Goal: Find specific page/section: Find specific page/section

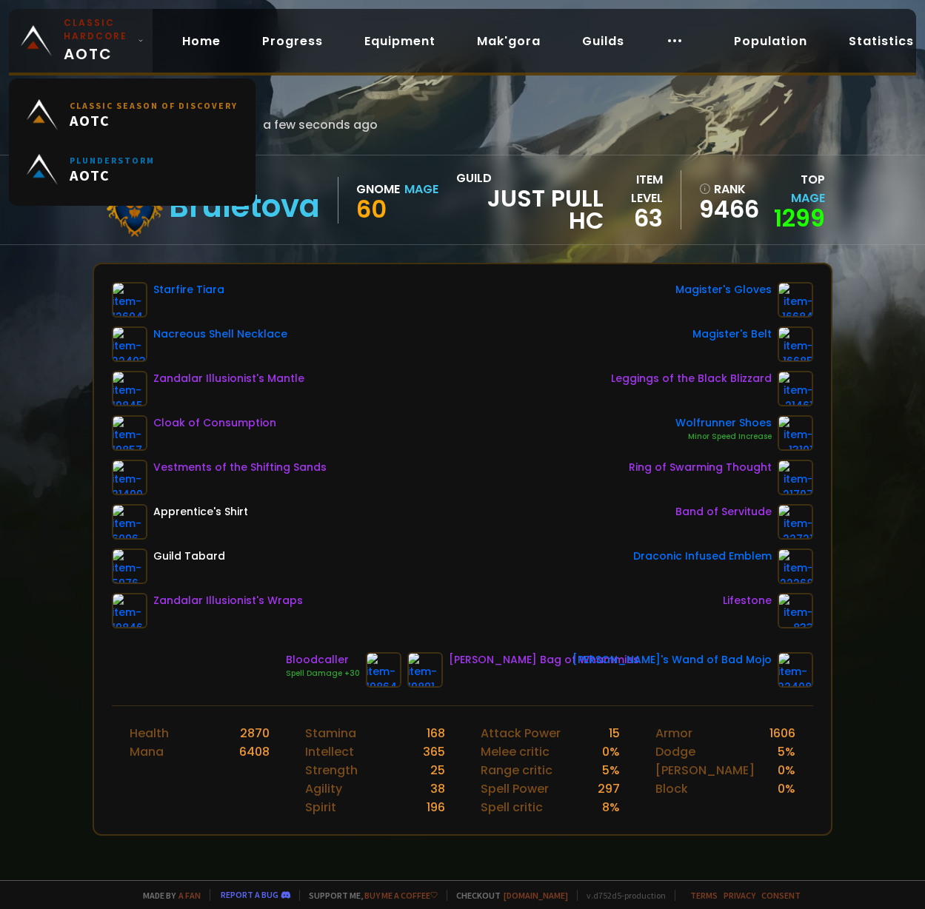
click at [98, 39] on small "Classic Hardcore" at bounding box center [98, 29] width 68 height 27
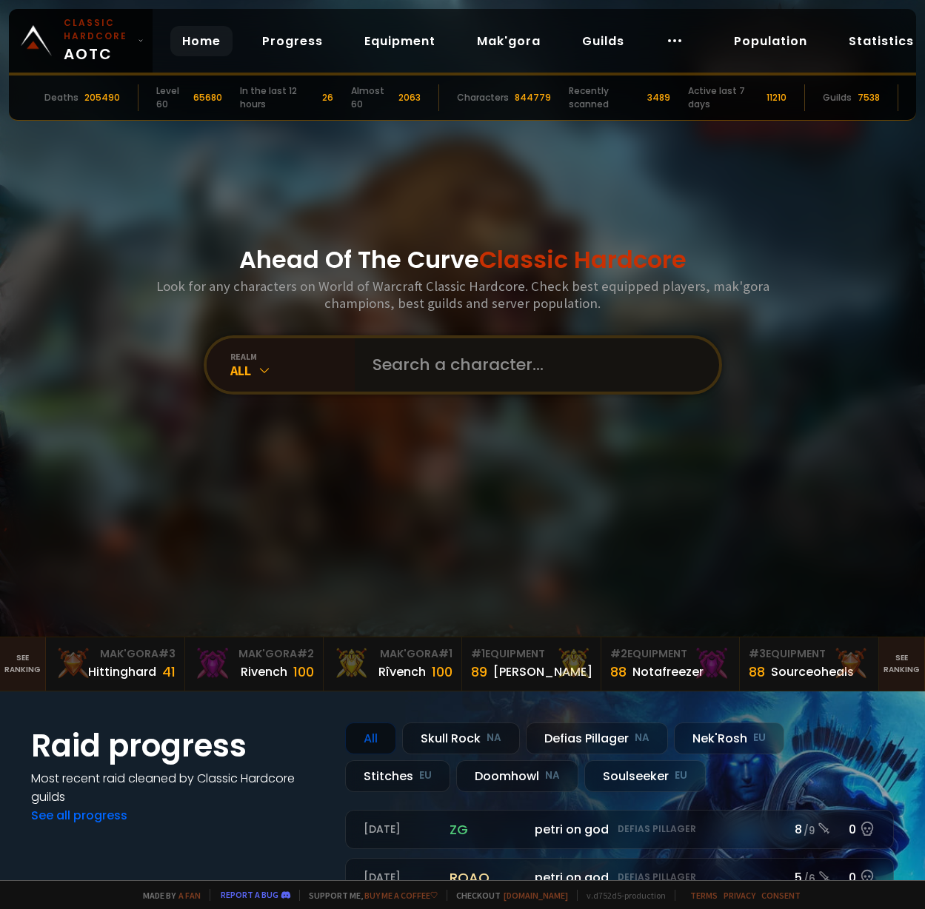
click at [455, 344] on input "text" at bounding box center [533, 364] width 338 height 53
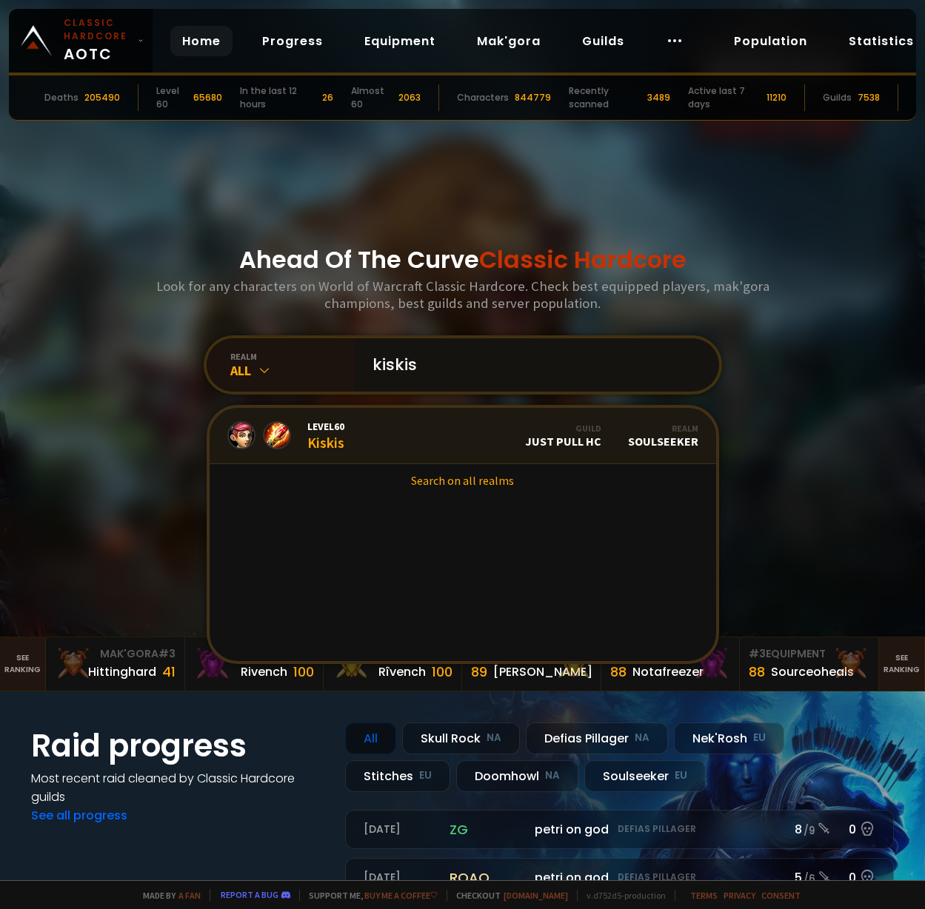
type input "kiskis"
click at [324, 460] on link "Level 60 Kiskis Guild Just Pull HC Realm Soulseeker" at bounding box center [463, 436] width 506 height 56
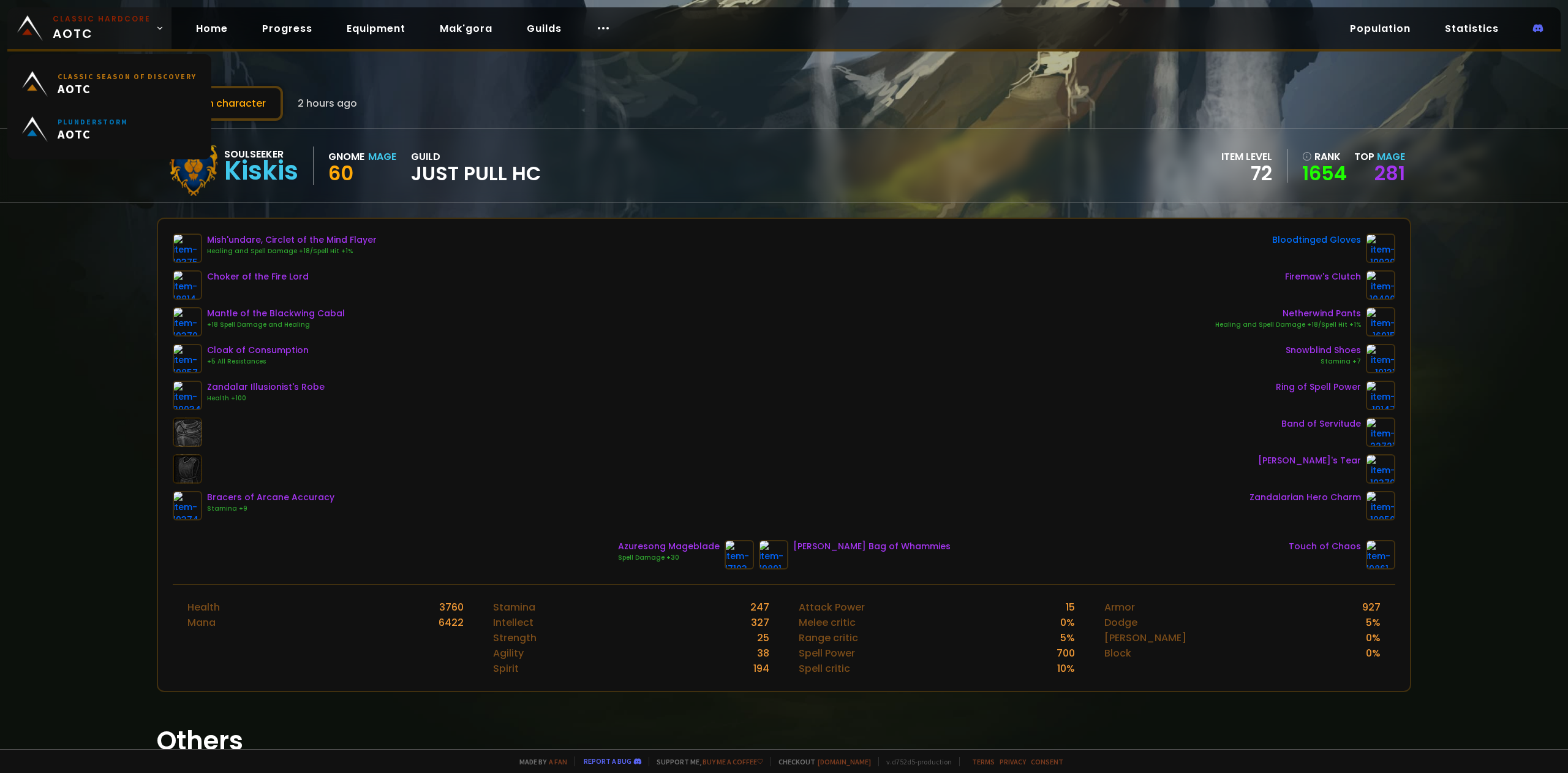
click at [65, 17] on small "Classic Hardcore" at bounding box center [102, 18] width 98 height 11
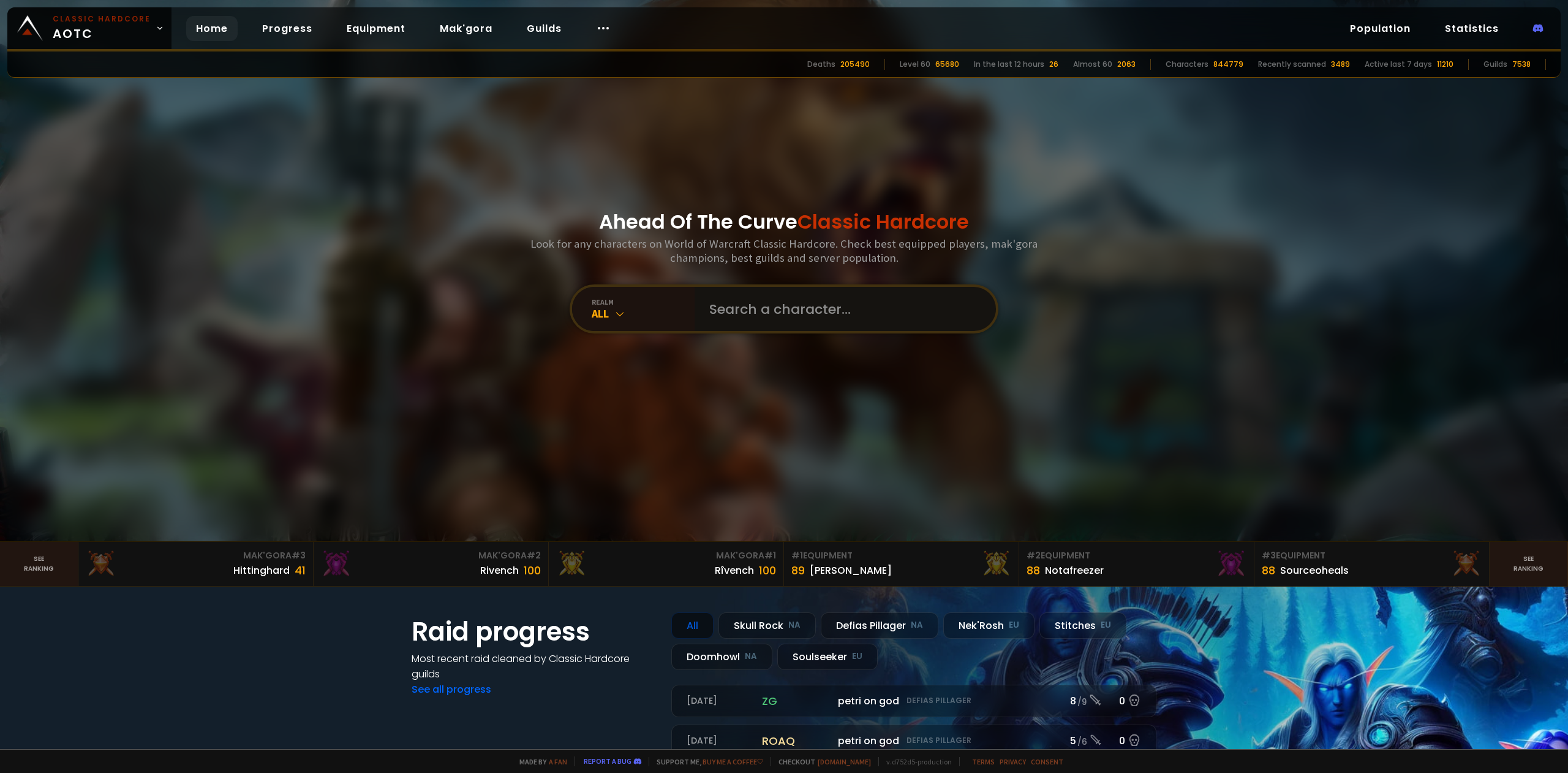
click at [765, 308] on input "text" at bounding box center [842, 309] width 280 height 44
